Goal: Task Accomplishment & Management: Manage account settings

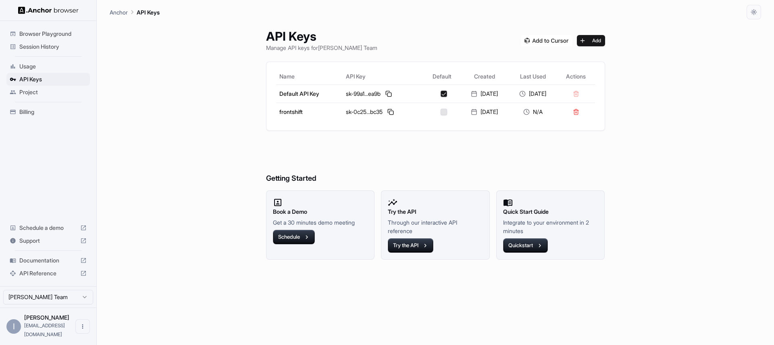
click at [31, 37] on span "Browser Playground" at bounding box center [52, 34] width 67 height 8
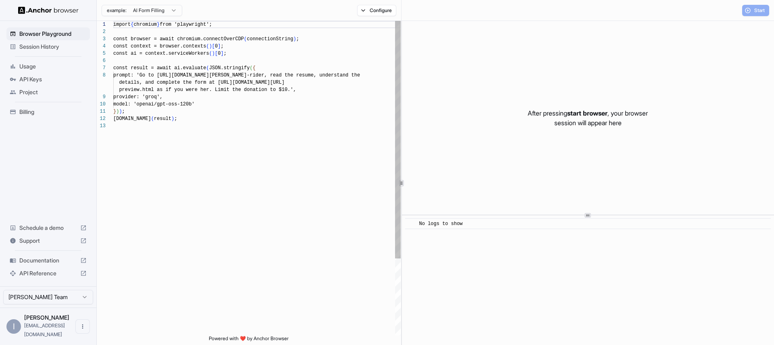
scroll to position [58, 0]
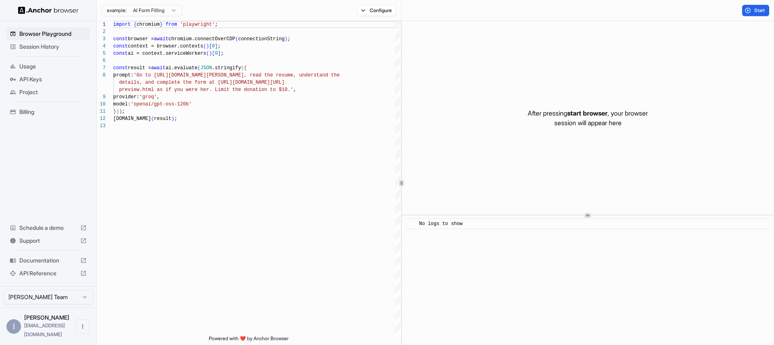
click at [27, 50] on span "Session History" at bounding box center [52, 47] width 67 height 8
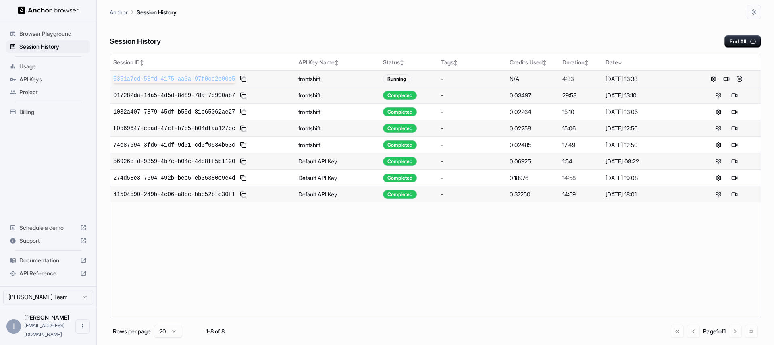
click at [214, 81] on span "5351a7cd-58fd-4175-aa3a-97f0cd2e00e5" at bounding box center [174, 79] width 122 height 8
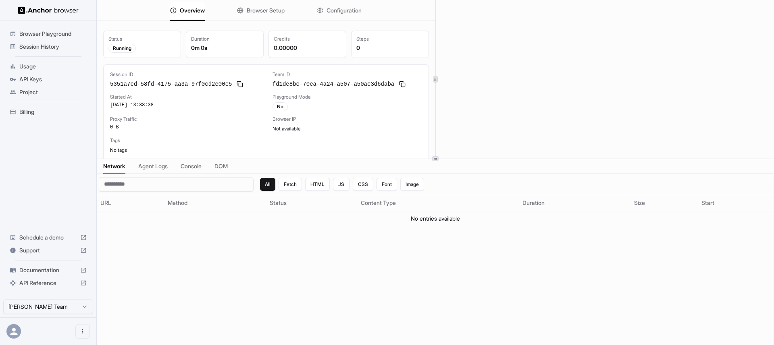
scroll to position [2, 0]
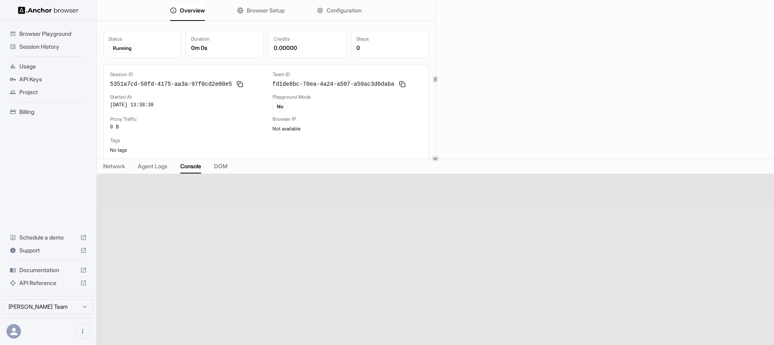
click at [193, 162] on span "Console" at bounding box center [190, 166] width 21 height 8
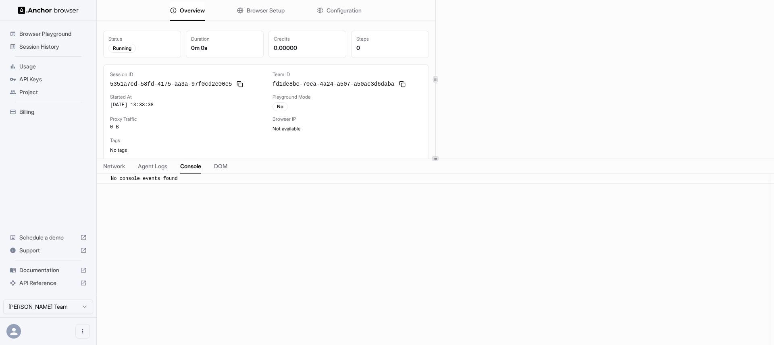
click at [159, 195] on div "​ No console events found" at bounding box center [435, 264] width 677 height 180
click at [172, 186] on div "​ No console events found" at bounding box center [435, 264] width 677 height 180
click at [176, 179] on span "No console events found" at bounding box center [144, 179] width 67 height 6
click at [385, 116] on div "Browser IP" at bounding box center [346, 119] width 149 height 6
click at [368, 116] on div "Browser IP" at bounding box center [346, 119] width 149 height 6
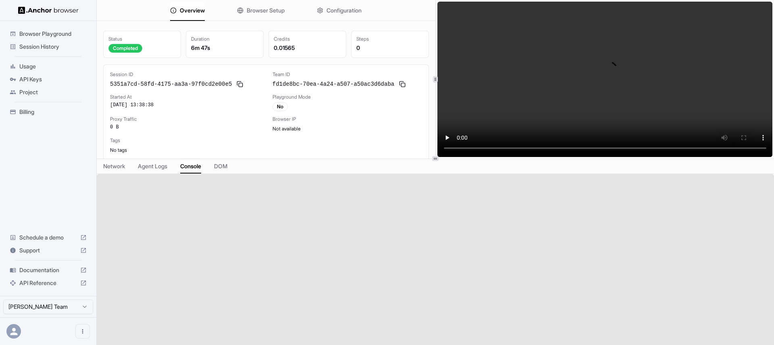
scroll to position [0, 0]
click at [37, 46] on span "Session History" at bounding box center [52, 47] width 67 height 8
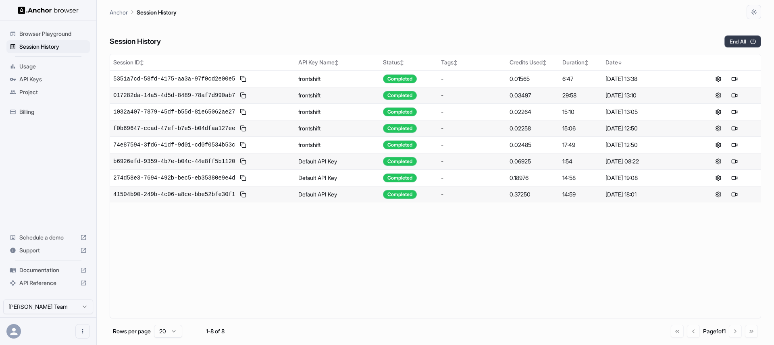
click at [743, 38] on button "End All" at bounding box center [742, 41] width 37 height 12
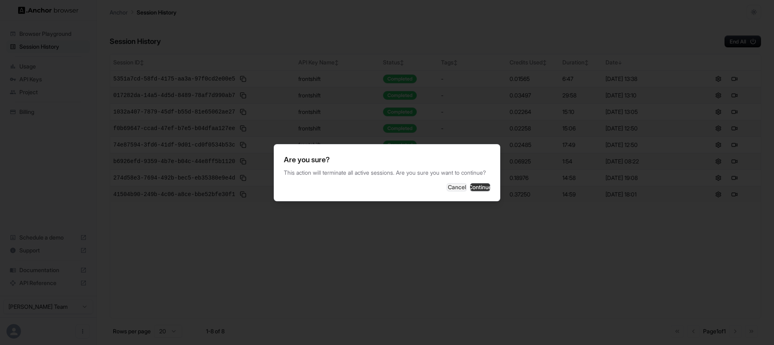
click at [487, 191] on button "Continue" at bounding box center [480, 187] width 20 height 8
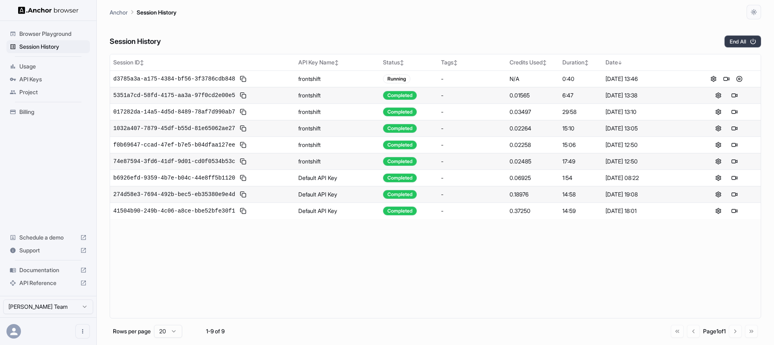
click at [743, 42] on button "End All" at bounding box center [742, 41] width 37 height 12
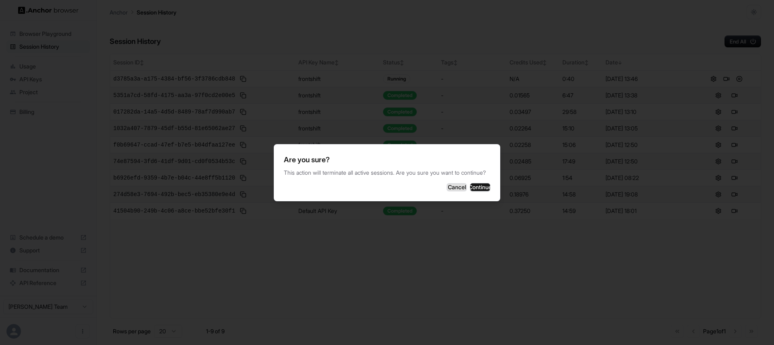
click at [446, 189] on button "Cancel" at bounding box center [456, 187] width 20 height 8
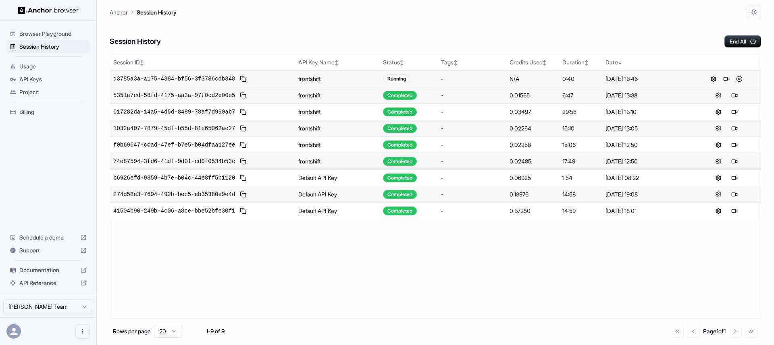
click at [739, 79] on button at bounding box center [739, 79] width 10 height 10
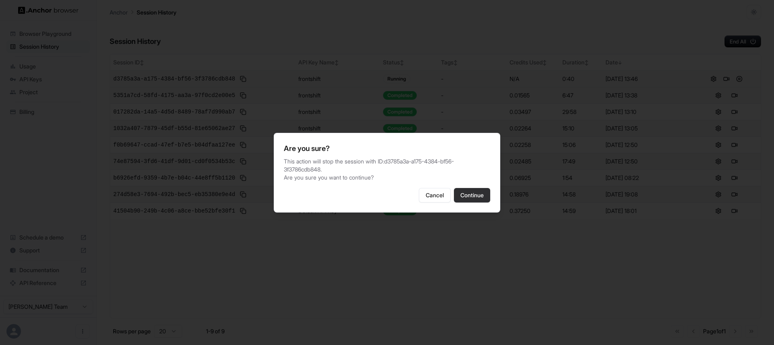
click at [476, 195] on button "Continue" at bounding box center [472, 195] width 36 height 15
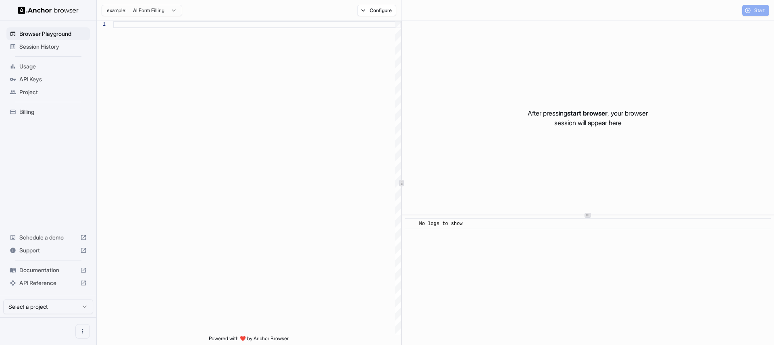
scroll to position [58, 0]
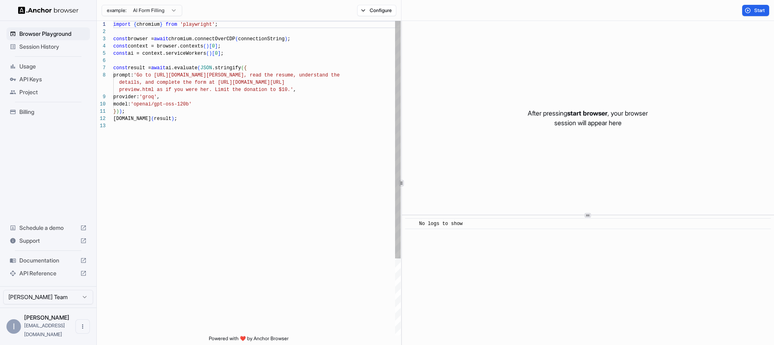
click at [52, 68] on span "Usage" at bounding box center [52, 66] width 67 height 8
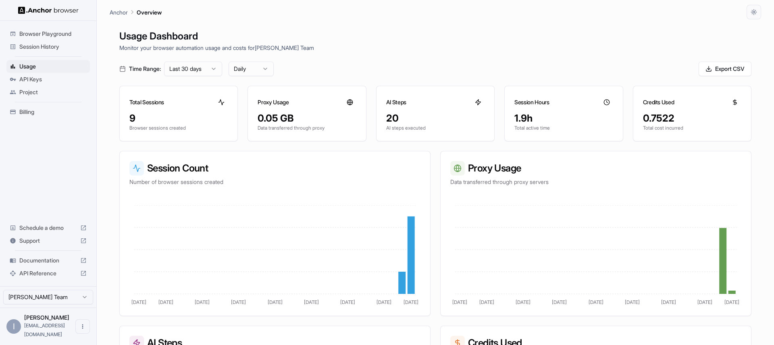
click at [52, 37] on span "Browser Playground" at bounding box center [52, 34] width 67 height 8
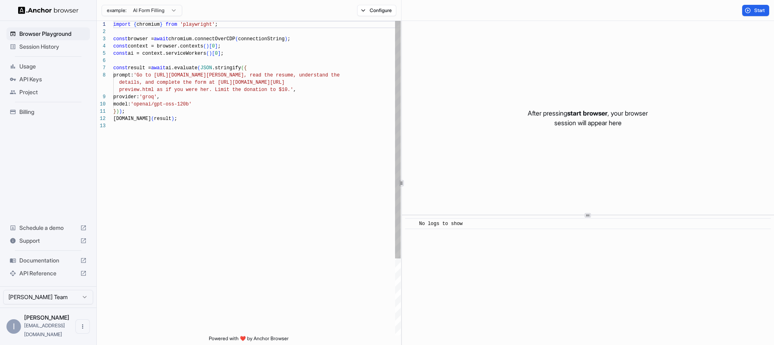
scroll to position [58, 0]
click at [46, 44] on span "Session History" at bounding box center [52, 47] width 67 height 8
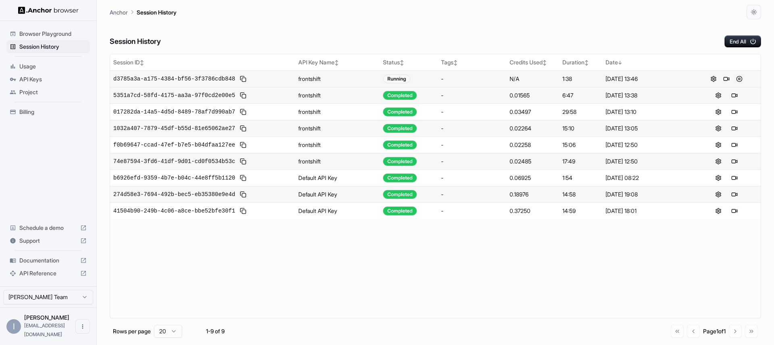
click at [743, 78] on button at bounding box center [739, 79] width 10 height 10
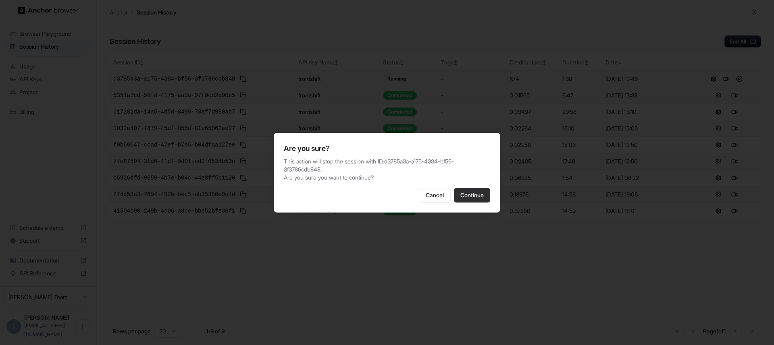
click at [474, 196] on button "Continue" at bounding box center [472, 195] width 36 height 15
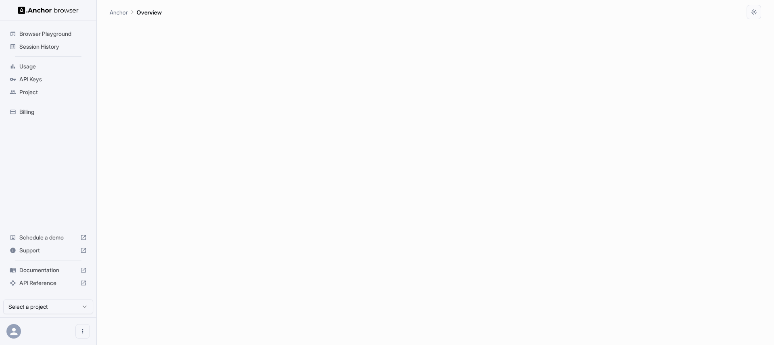
click at [35, 45] on span "Session History" at bounding box center [52, 47] width 67 height 8
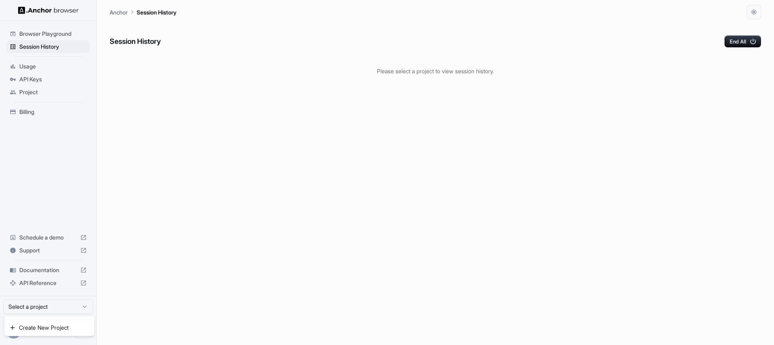
click at [49, 307] on html "Browser Playground Session History Usage API Keys Project Billing Schedule a de…" at bounding box center [387, 172] width 774 height 345
click at [126, 267] on html "Browser Playground Session History Usage API Keys Project Billing Schedule a de…" at bounding box center [387, 172] width 774 height 345
click at [759, 35] on div "End All" at bounding box center [736, 41] width 50 height 12
click at [755, 40] on icon "button" at bounding box center [752, 41] width 7 height 7
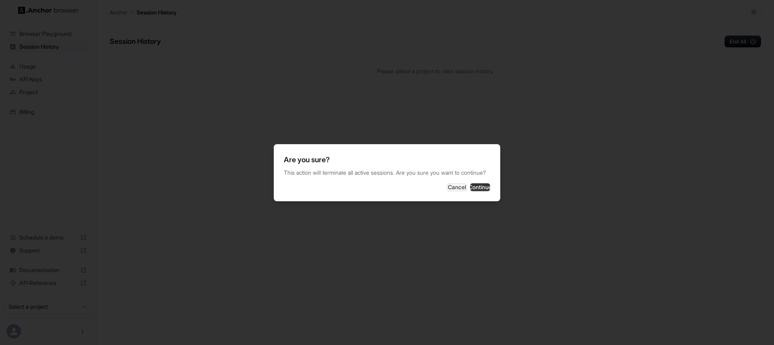
click at [470, 191] on button "Continue" at bounding box center [480, 187] width 20 height 8
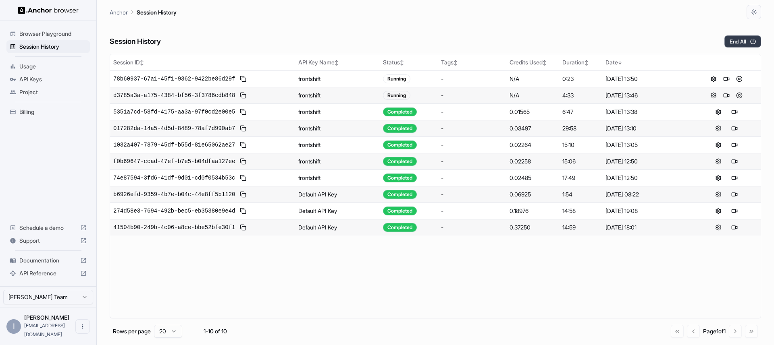
click at [737, 46] on button "End All" at bounding box center [742, 41] width 37 height 12
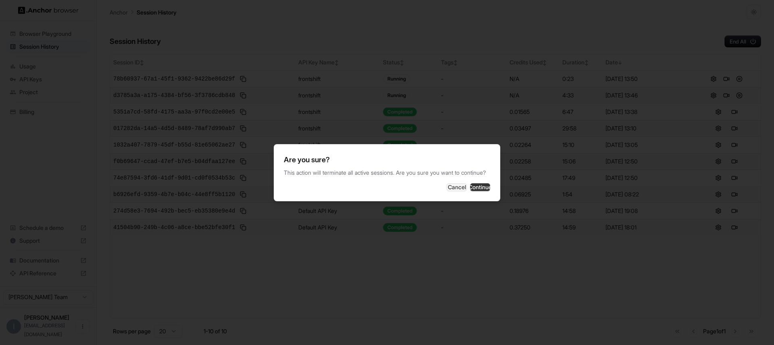
click at [475, 191] on button "Continue" at bounding box center [480, 187] width 20 height 8
